Goal: Transaction & Acquisition: Purchase product/service

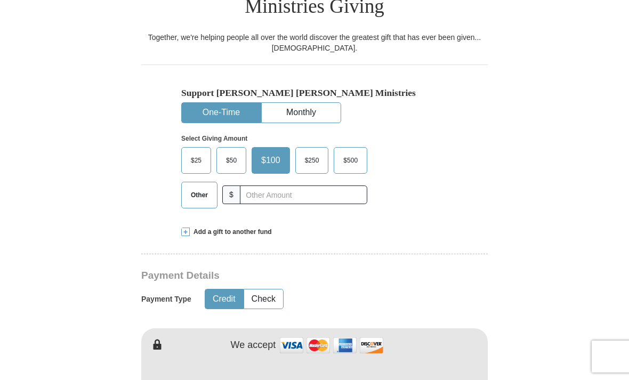
scroll to position [283, 0]
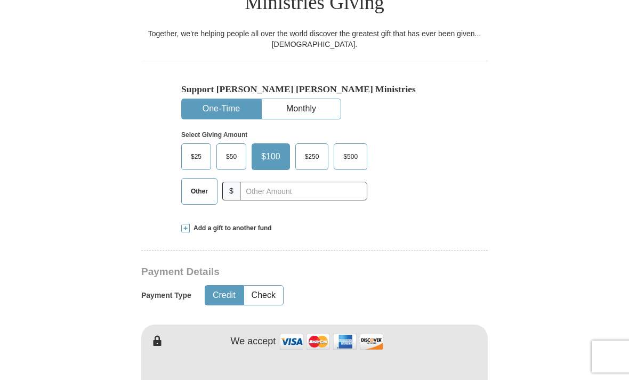
click at [195, 183] on span "Other" at bounding box center [199, 191] width 28 height 16
click at [0, 0] on input "Other" at bounding box center [0, 0] width 0 height 0
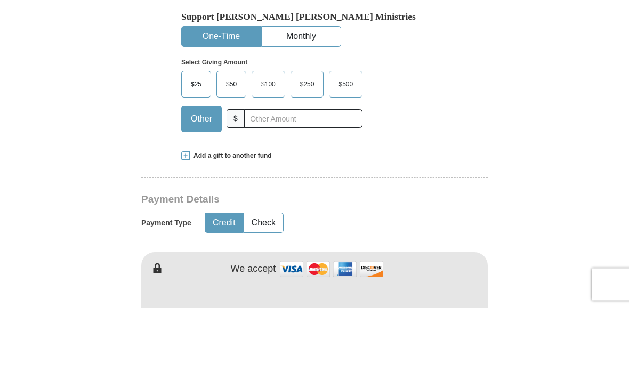
click at [188, 224] on span at bounding box center [185, 228] width 9 height 9
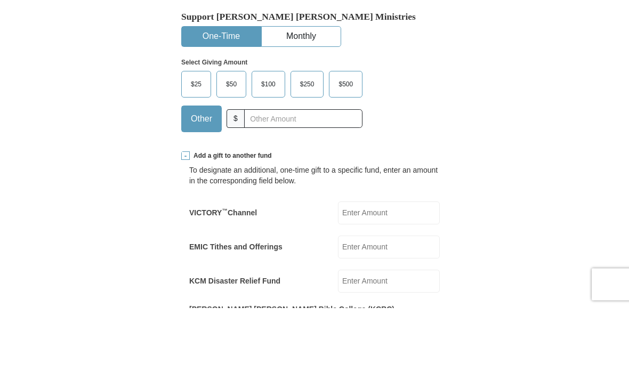
scroll to position [355, 0]
click at [381, 236] on input "EMIC Tithes and Offerings" at bounding box center [389, 247] width 102 height 23
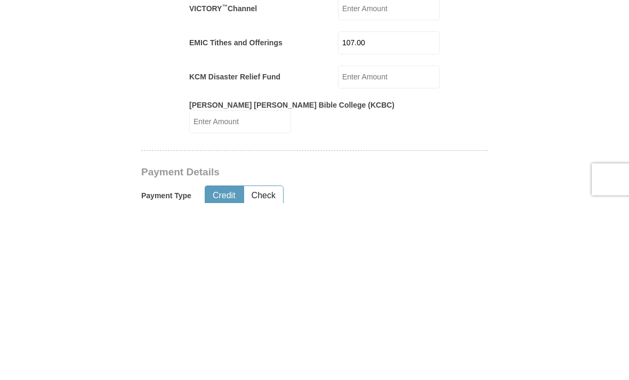
scroll to position [392, 0]
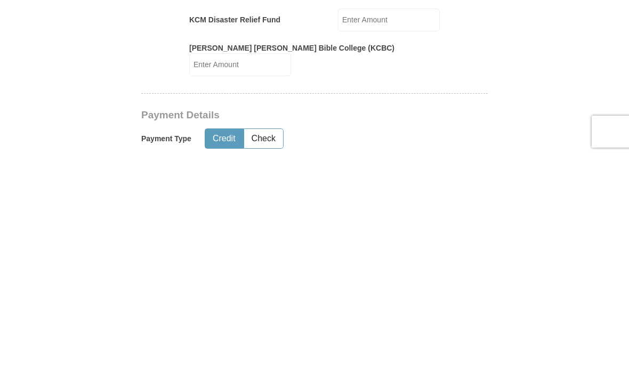
type input "107.00"
click at [222, 354] on button "Credit" at bounding box center [224, 364] width 38 height 20
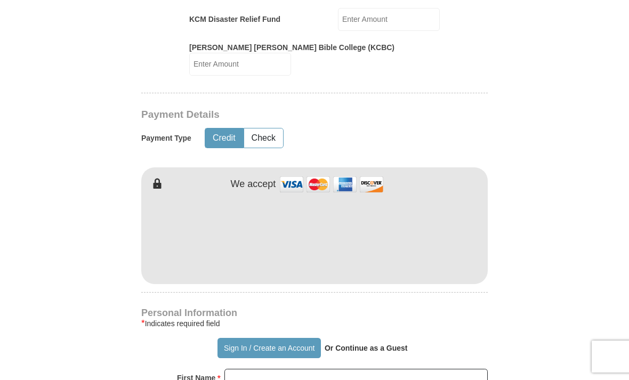
click at [294, 173] on img at bounding box center [331, 184] width 107 height 23
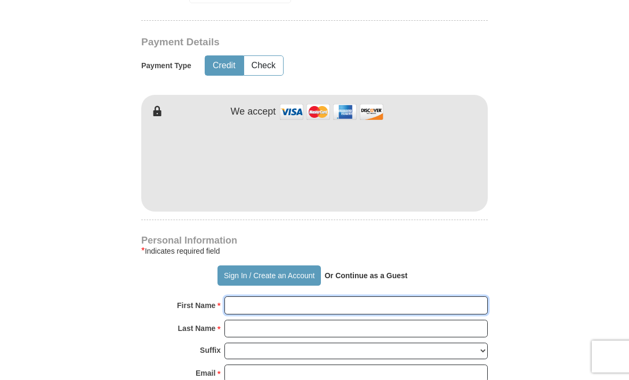
click at [236, 296] on input "First Name *" at bounding box center [355, 305] width 263 height 18
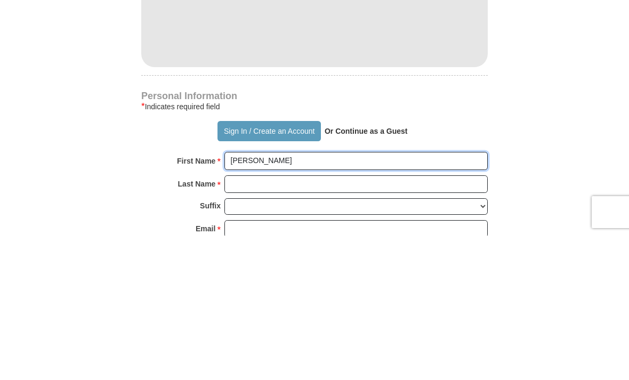
type input "[PERSON_NAME]"
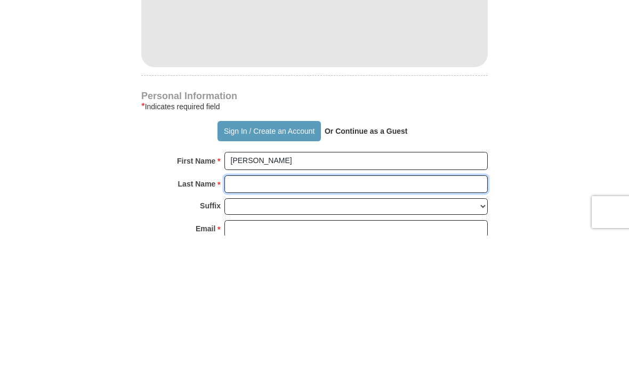
click at [242, 320] on input "Last Name *" at bounding box center [355, 329] width 263 height 18
type input "[PERSON_NAME]"
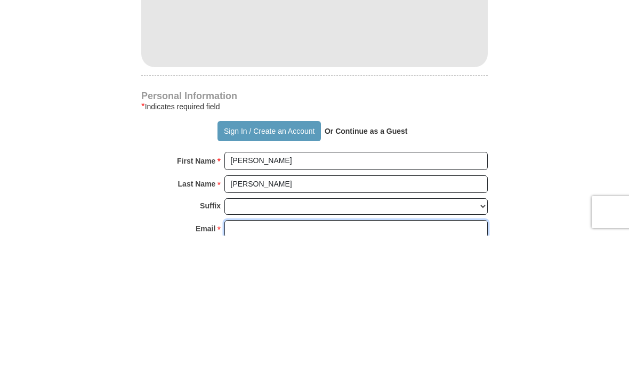
click at [237, 365] on input "Email *" at bounding box center [355, 374] width 263 height 18
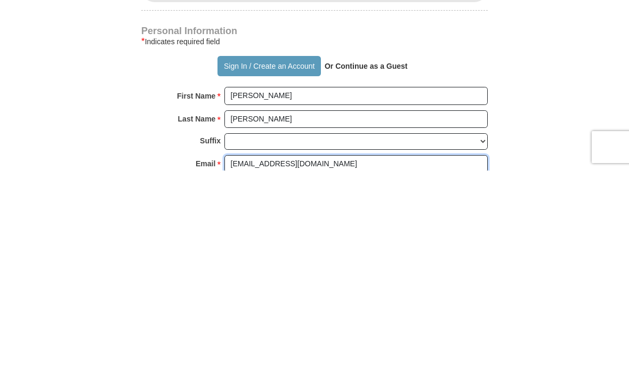
type input "[EMAIL_ADDRESS][DOMAIN_NAME]"
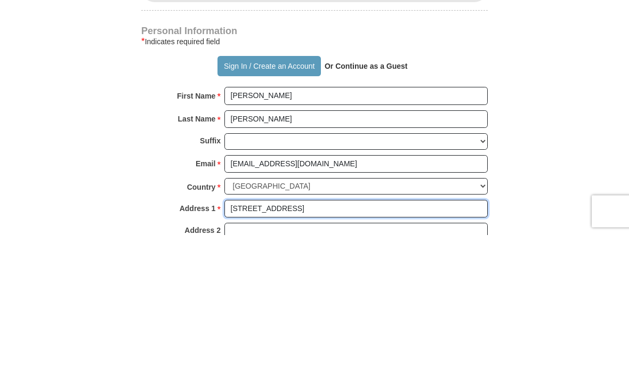
scroll to position [758, 0]
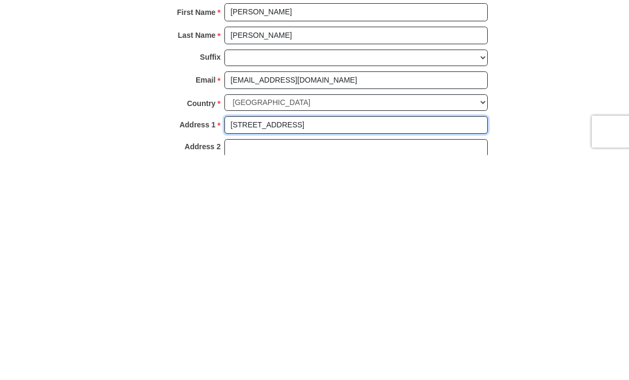
type input "[STREET_ADDRESS]"
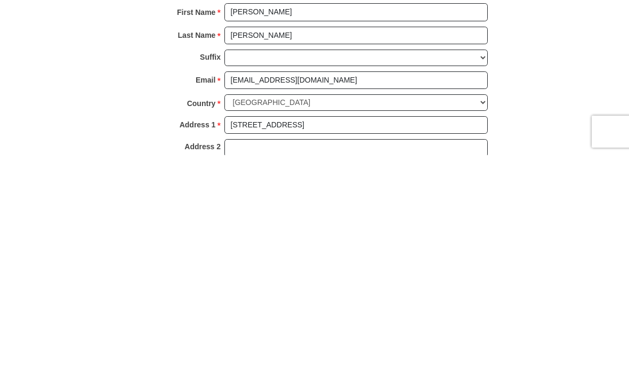
type input "[PERSON_NAME]"
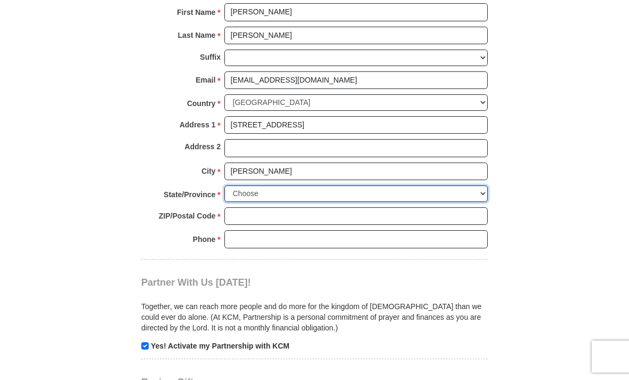
select select "WV"
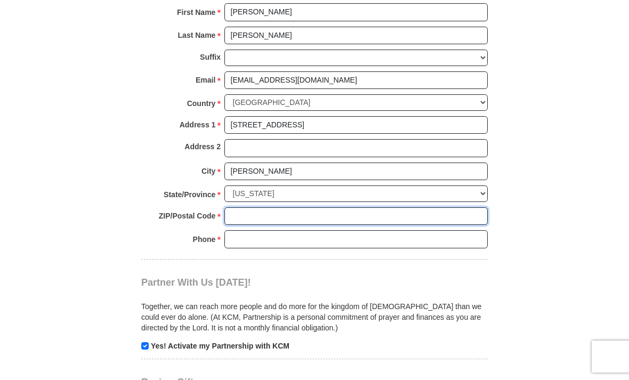
click at [233, 207] on input "ZIP/Postal Code *" at bounding box center [355, 216] width 263 height 18
type input "25801"
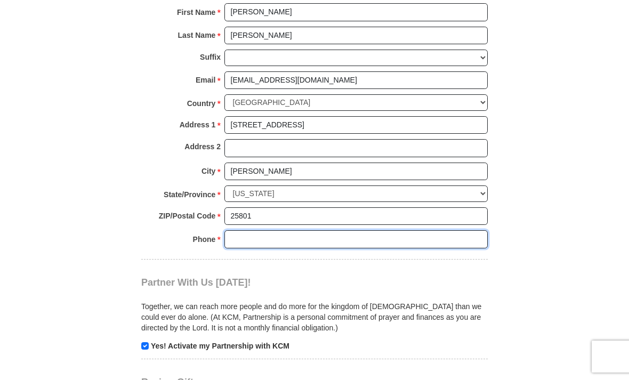
click at [235, 230] on input "Phone * *" at bounding box center [355, 239] width 263 height 18
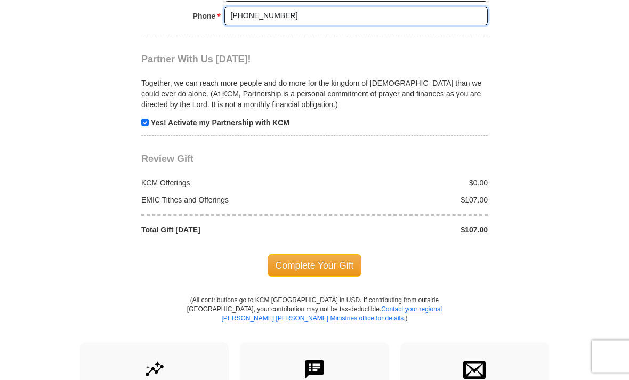
scroll to position [1206, 0]
type input "[PHONE_NUMBER]"
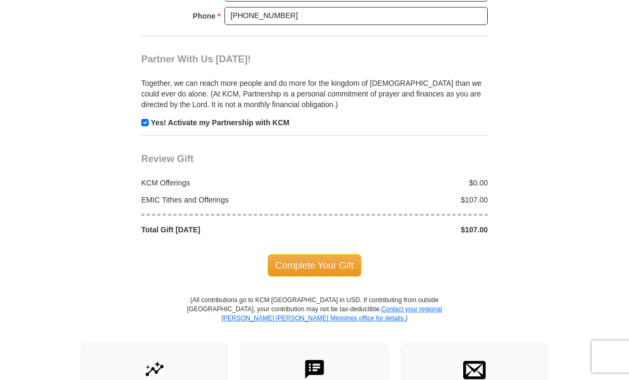
click at [317, 254] on span "Complete Your Gift" at bounding box center [315, 265] width 94 height 22
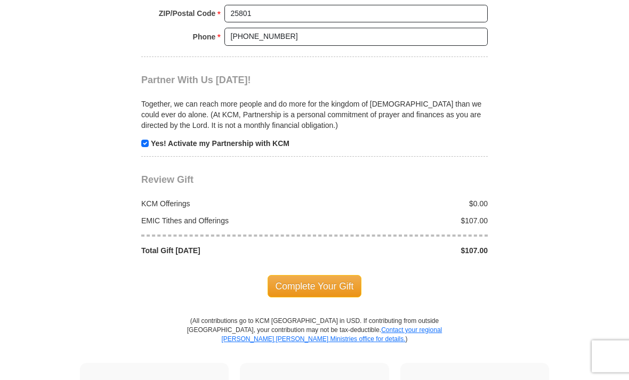
scroll to position [1241, 0]
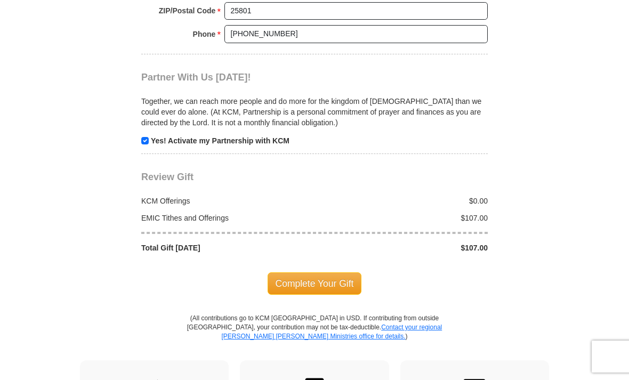
click at [311, 272] on span "Complete Your Gift" at bounding box center [315, 283] width 94 height 22
